Goal: Check status: Check status

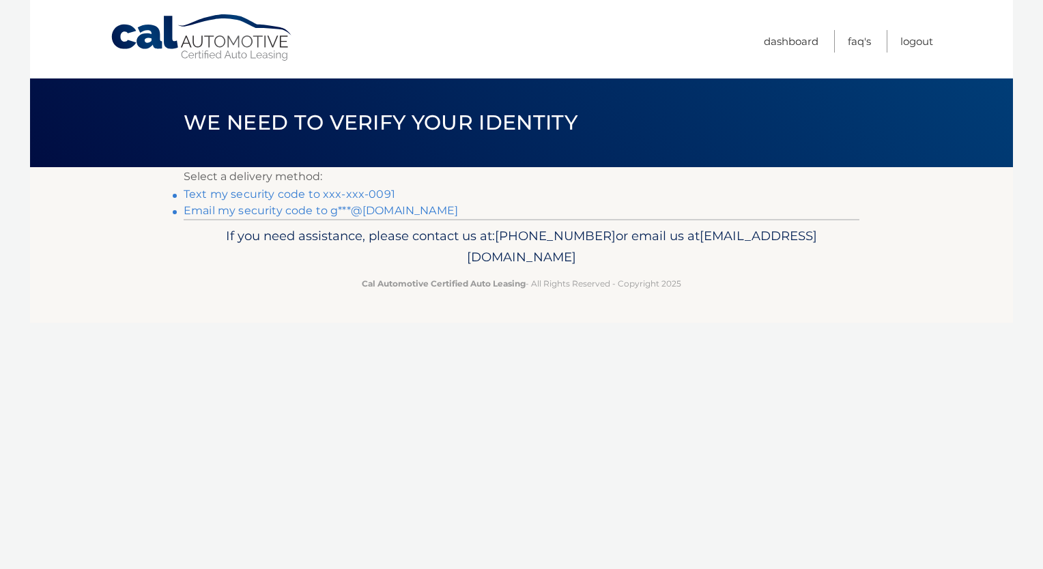
click at [375, 196] on link "Text my security code to xxx-xxx-0091" at bounding box center [290, 194] width 212 height 13
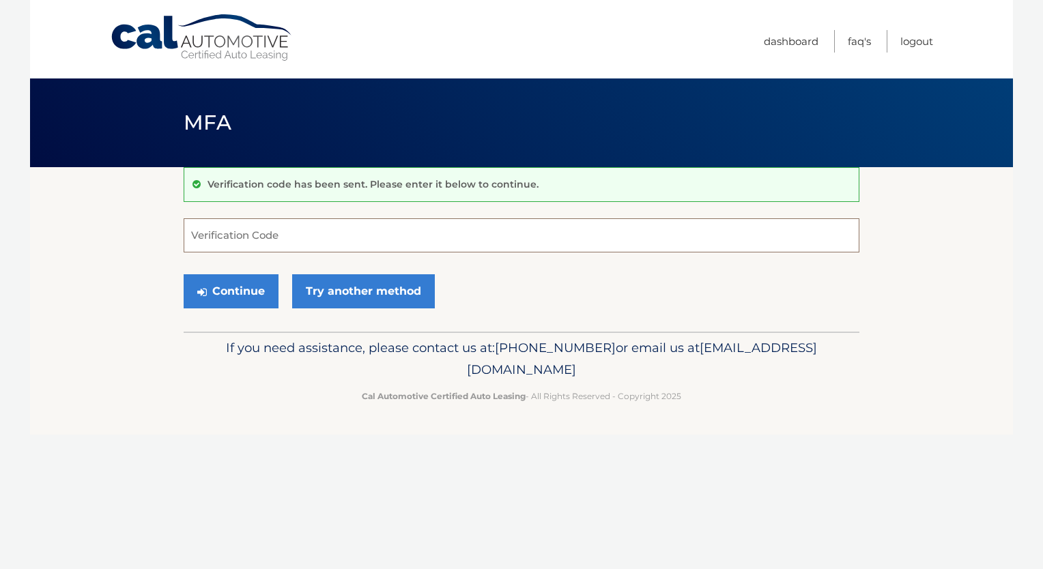
click at [304, 244] on input "Verification Code" at bounding box center [522, 235] width 676 height 34
type input "694862"
click at [246, 289] on button "Continue" at bounding box center [231, 291] width 95 height 34
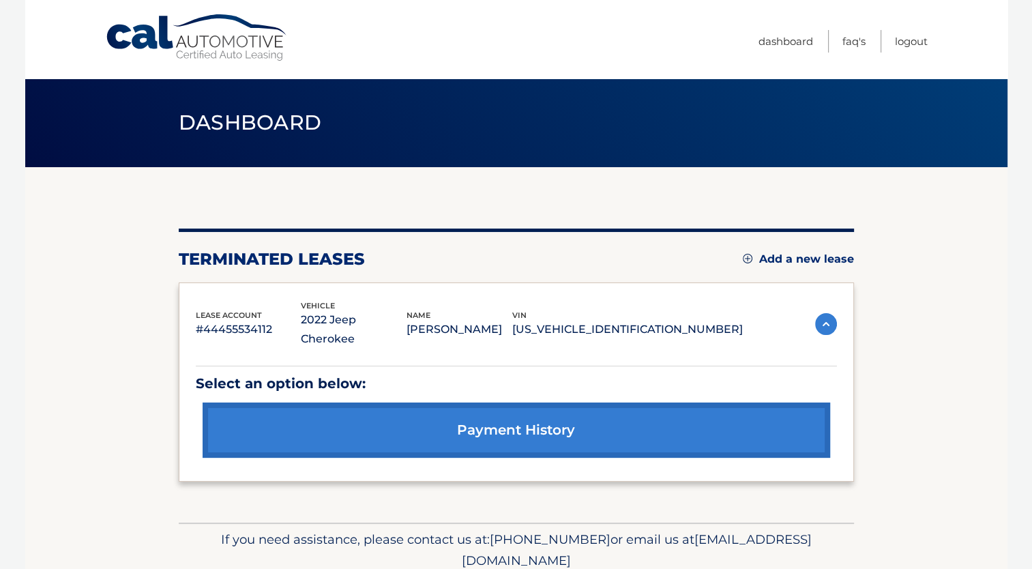
scroll to position [35, 0]
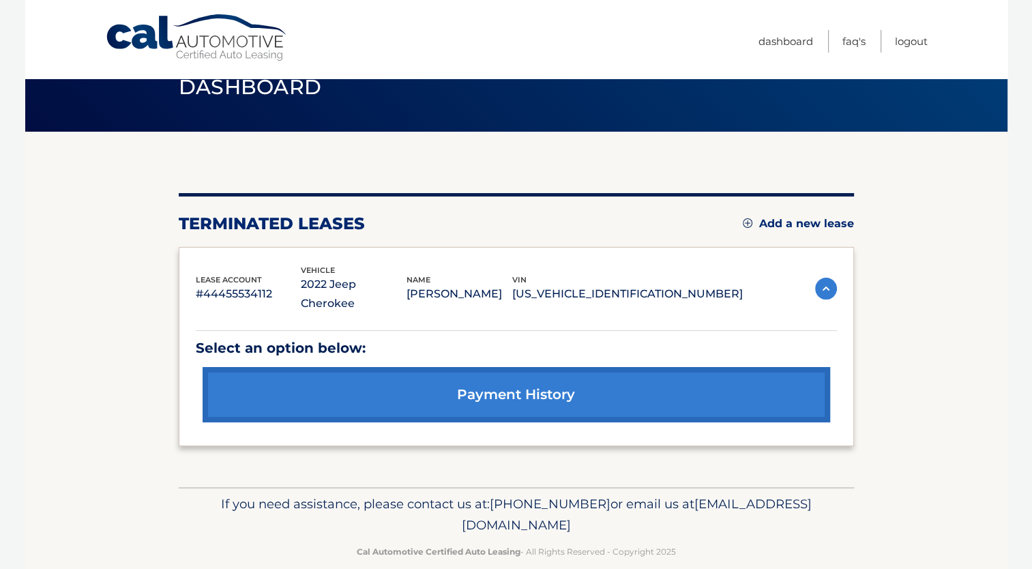
click at [498, 367] on link "payment history" at bounding box center [517, 394] width 628 height 55
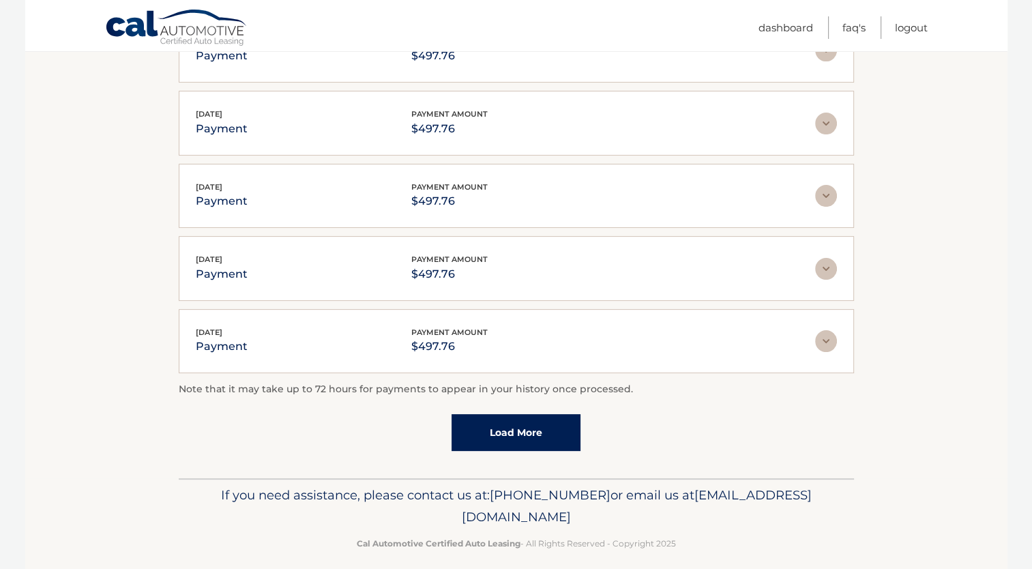
scroll to position [323, 0]
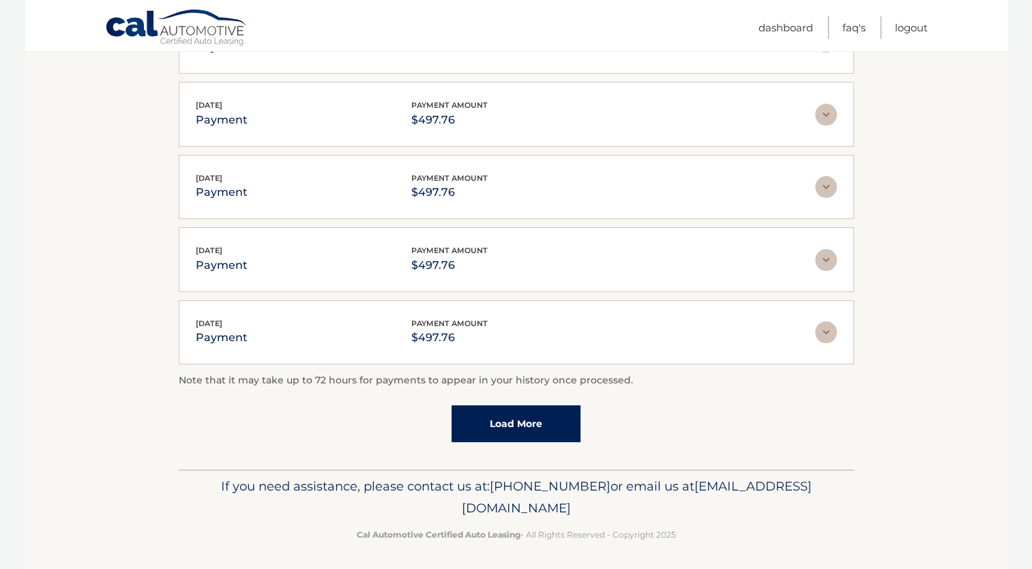
click at [516, 425] on link "Load More" at bounding box center [516, 423] width 129 height 37
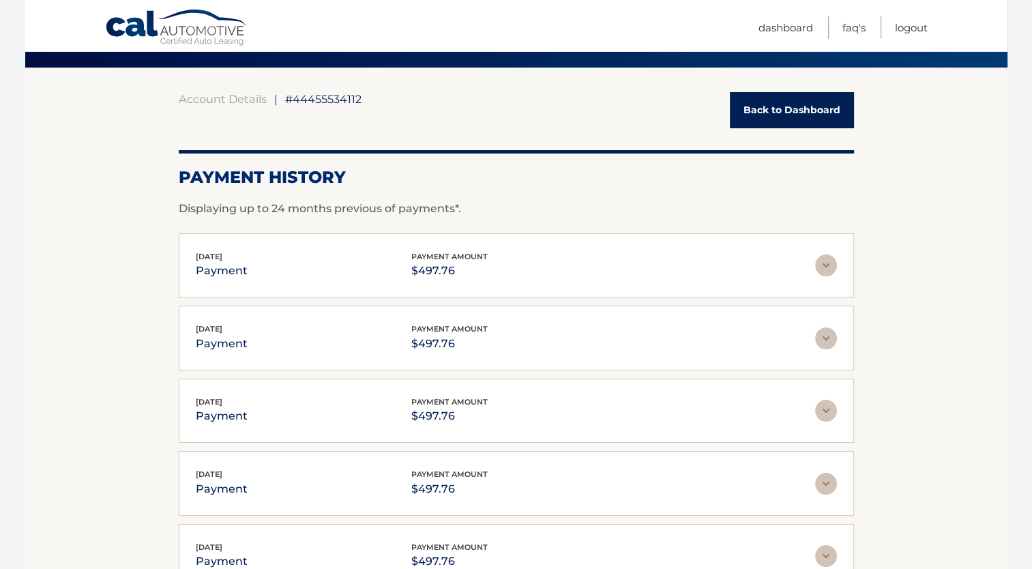
scroll to position [97, 0]
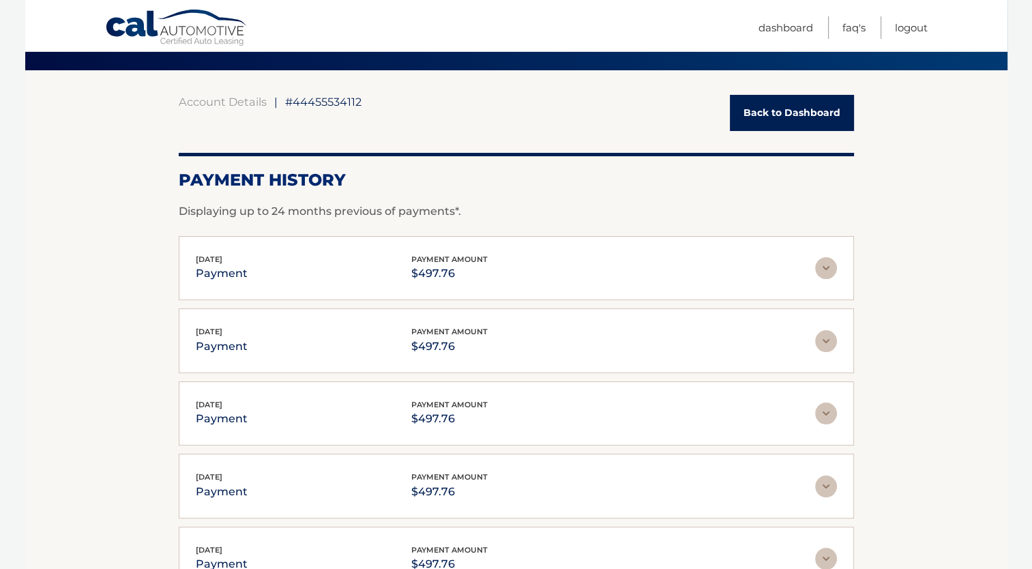
click at [824, 267] on img at bounding box center [826, 268] width 22 height 22
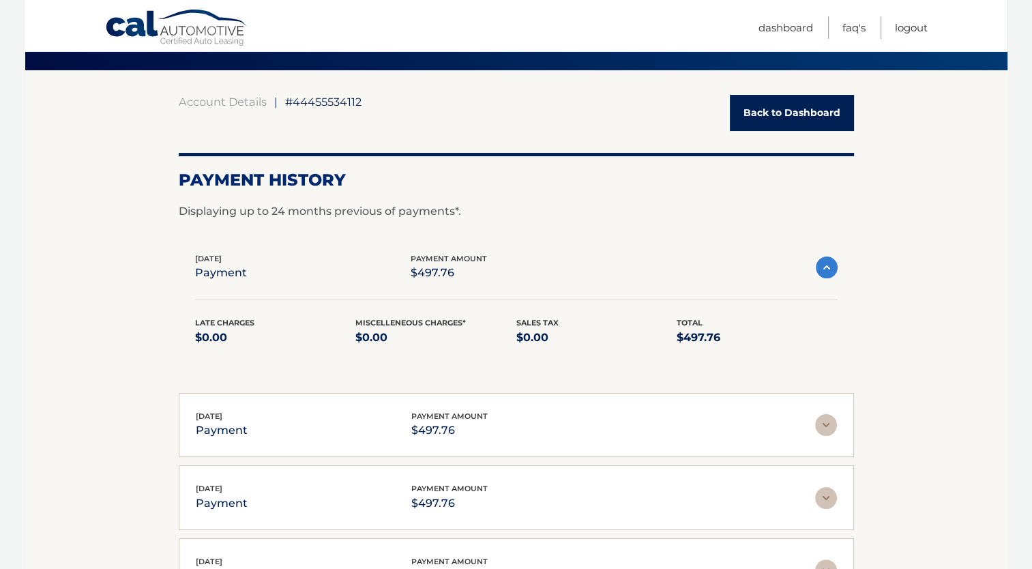
click at [824, 267] on img at bounding box center [827, 268] width 22 height 22
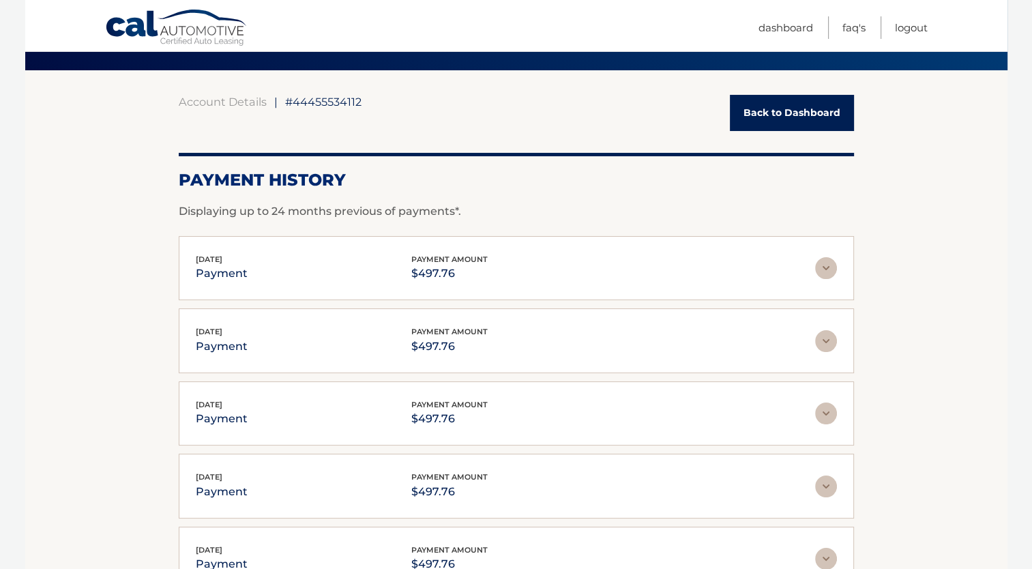
click at [804, 113] on link "Back to Dashboard" at bounding box center [792, 113] width 124 height 36
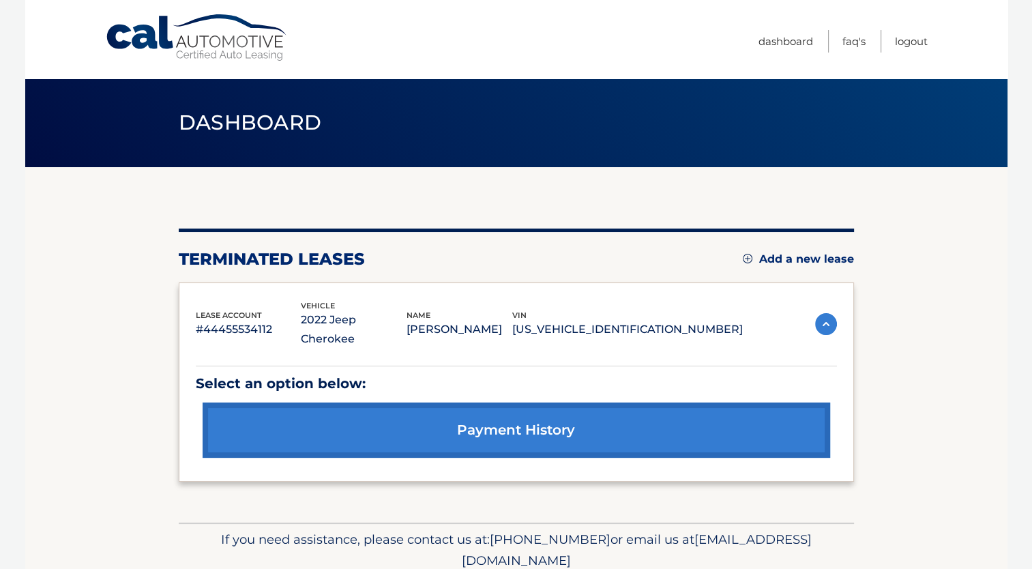
click at [824, 313] on img at bounding box center [826, 324] width 22 height 22
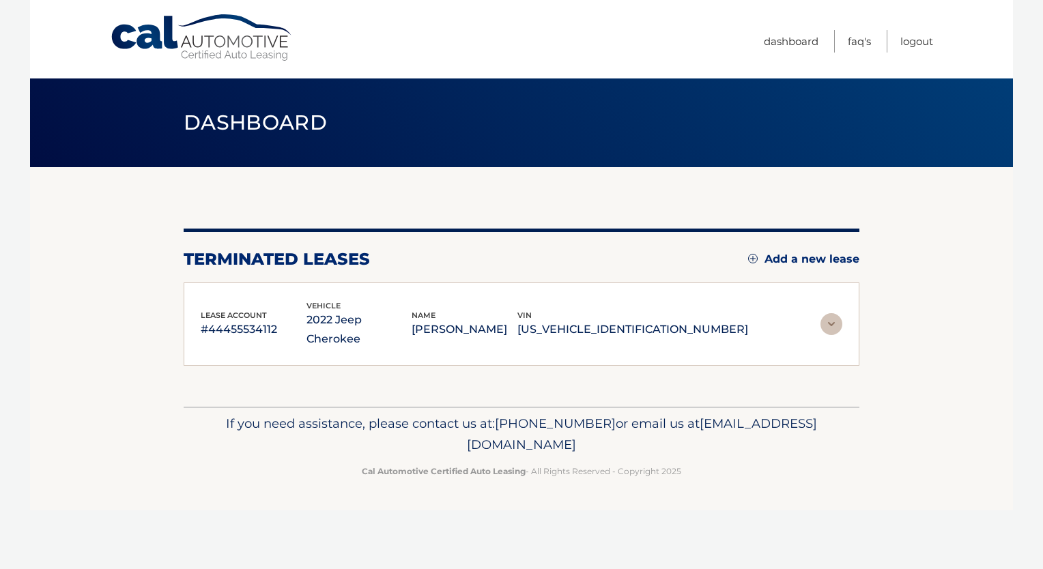
click at [824, 313] on img at bounding box center [831, 324] width 22 height 22
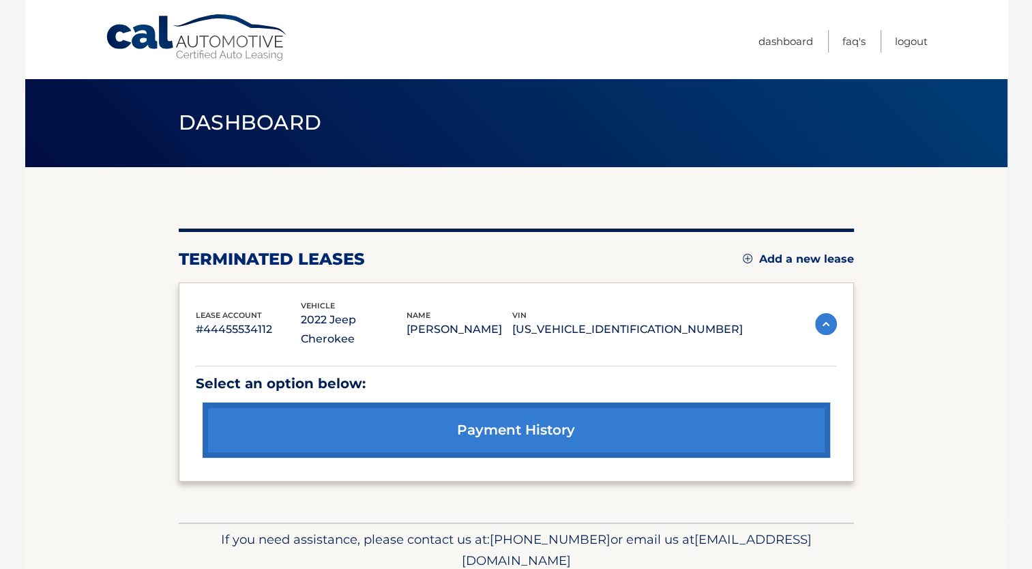
click at [823, 313] on img at bounding box center [826, 324] width 22 height 22
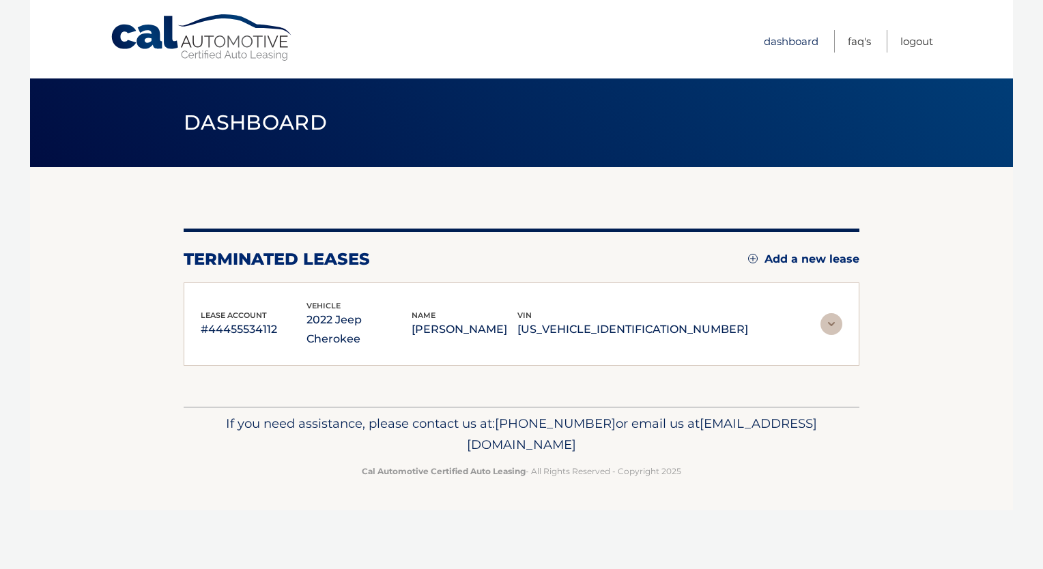
click at [800, 42] on link "Dashboard" at bounding box center [791, 41] width 55 height 23
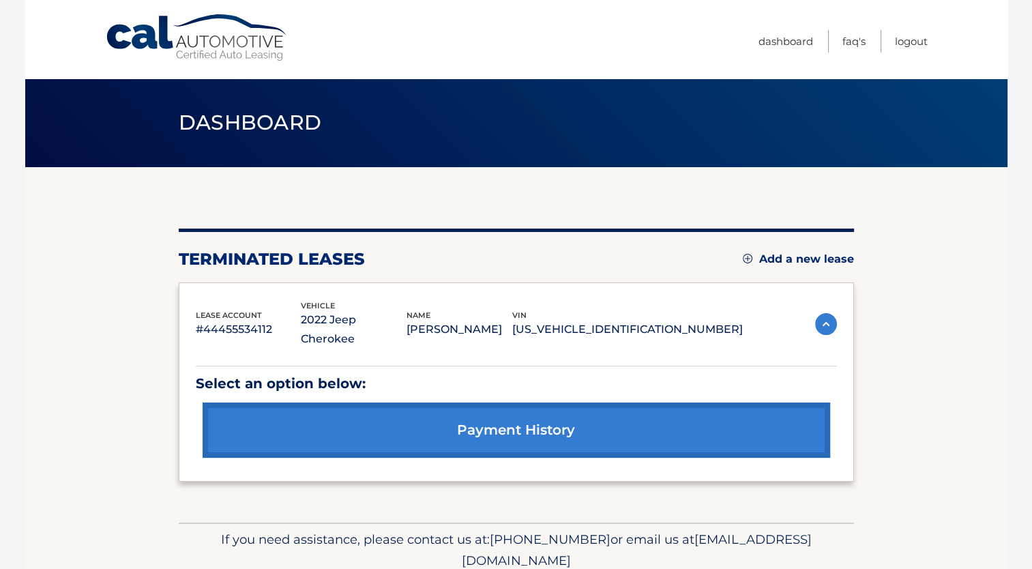
click at [824, 313] on img at bounding box center [826, 324] width 22 height 22
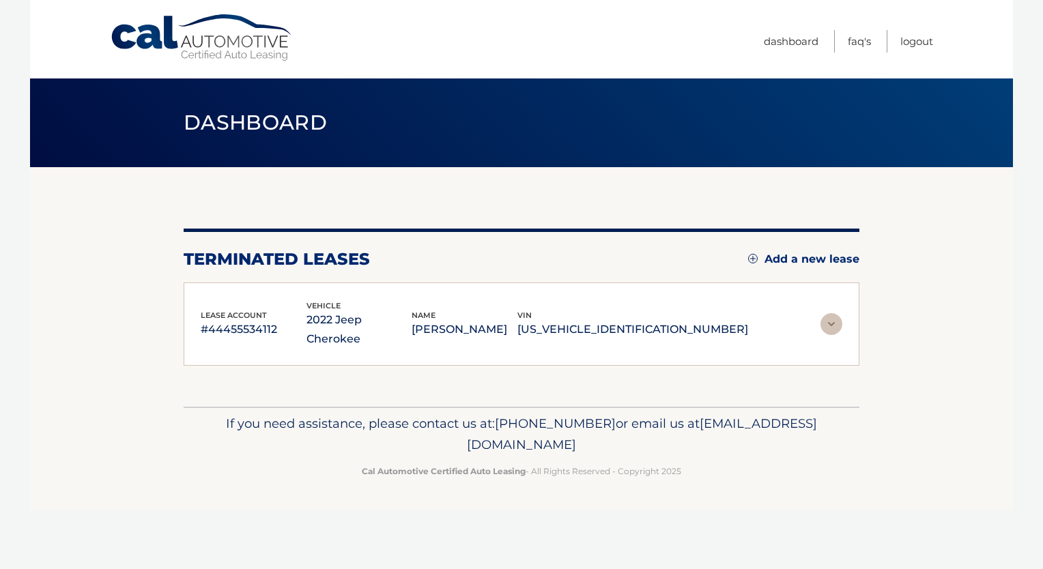
click at [824, 313] on img at bounding box center [831, 324] width 22 height 22
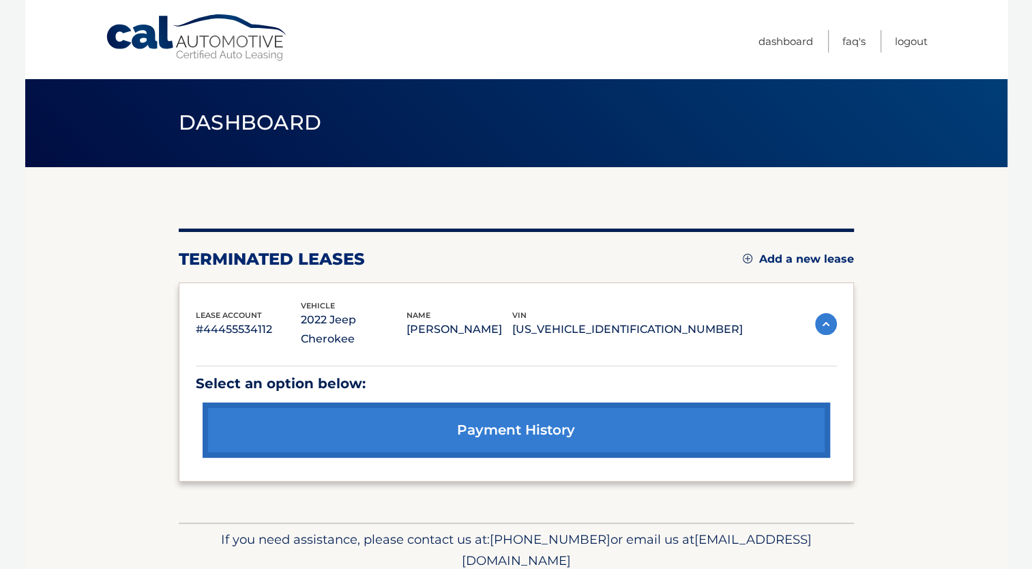
click at [542, 416] on link "payment history" at bounding box center [517, 430] width 628 height 55
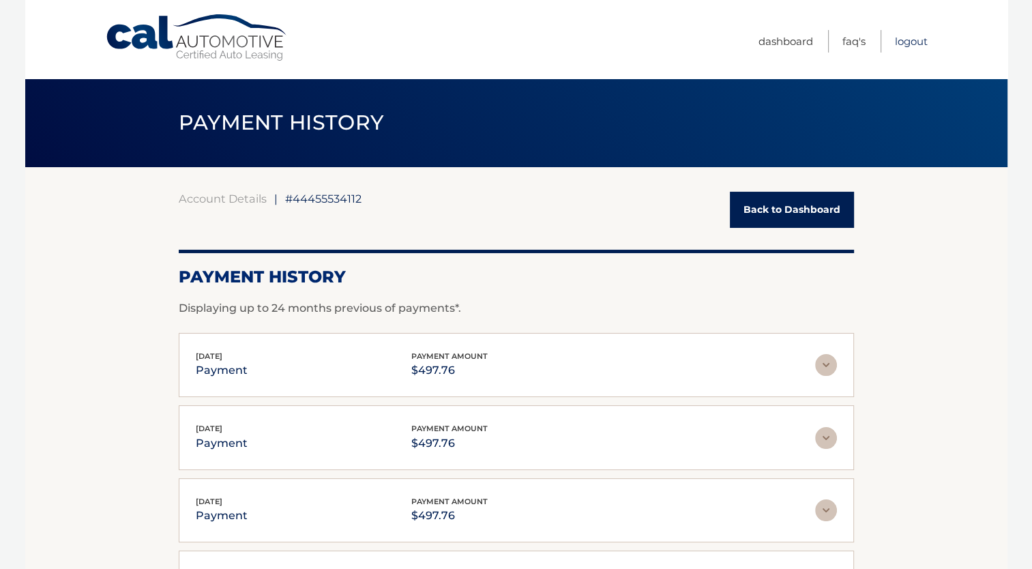
click at [923, 40] on link "Logout" at bounding box center [911, 41] width 33 height 23
